Goal: Navigation & Orientation: Go to known website

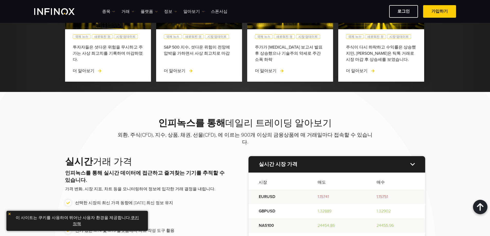
scroll to position [566, 0]
